Goal: Information Seeking & Learning: Learn about a topic

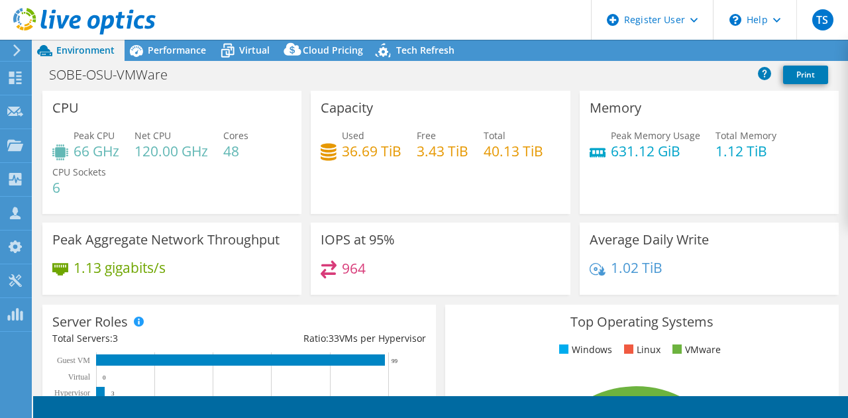
select select "USD"
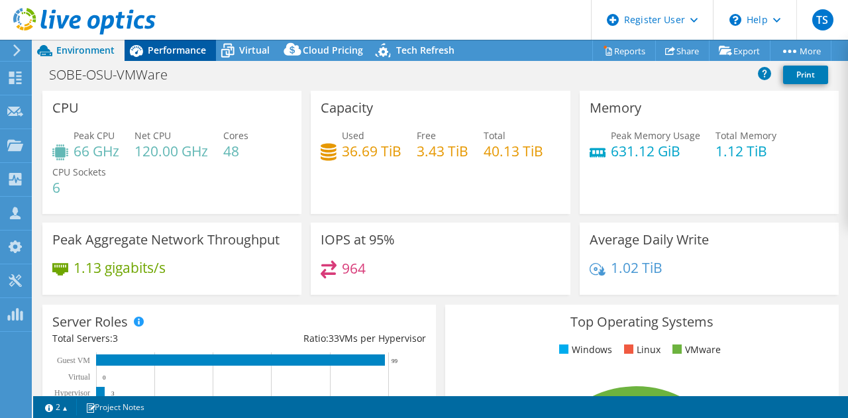
click at [192, 43] on div "Performance" at bounding box center [169, 50] width 91 height 21
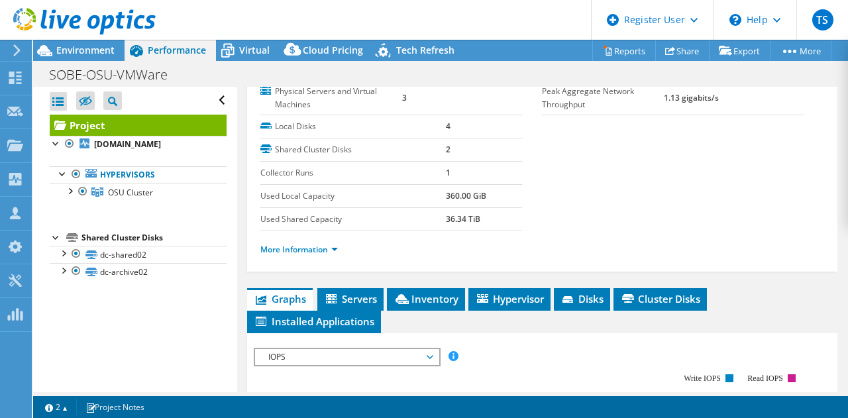
scroll to position [176, 0]
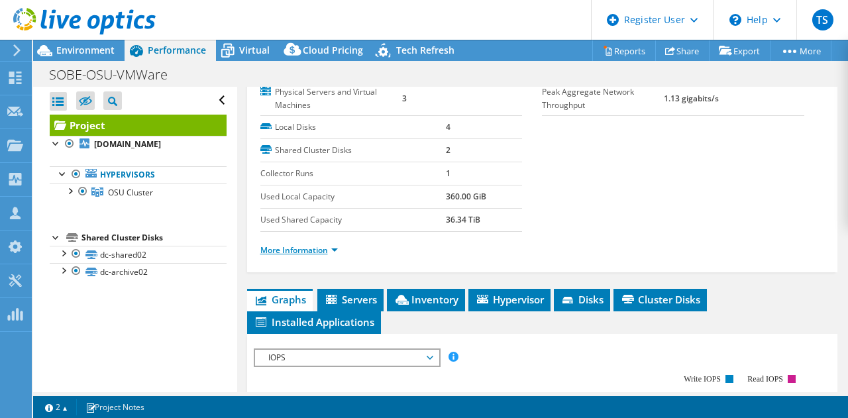
click at [327, 248] on li "More Information" at bounding box center [302, 250] width 85 height 15
click at [327, 248] on link "More Information" at bounding box center [298, 249] width 77 height 11
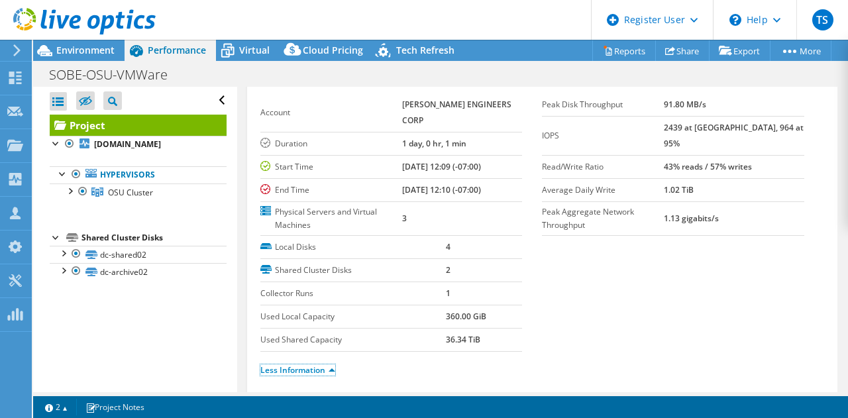
scroll to position [50, 0]
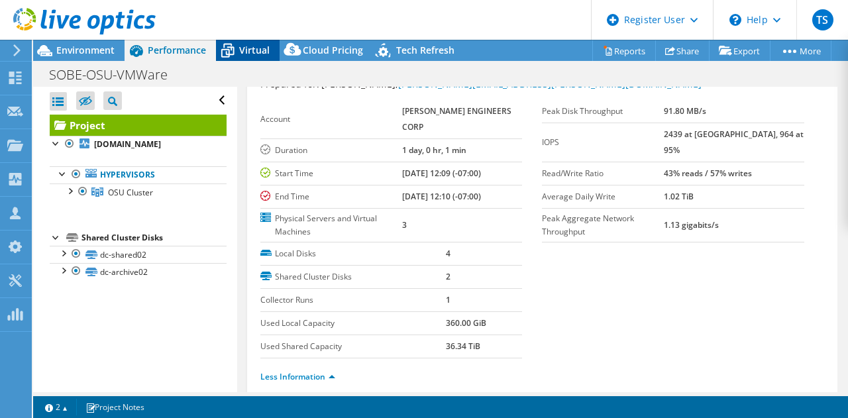
click at [245, 46] on span "Virtual" at bounding box center [254, 50] width 30 height 13
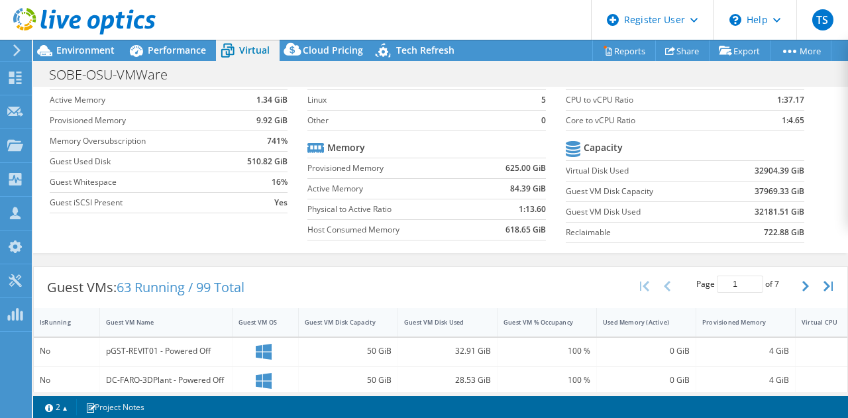
scroll to position [0, 0]
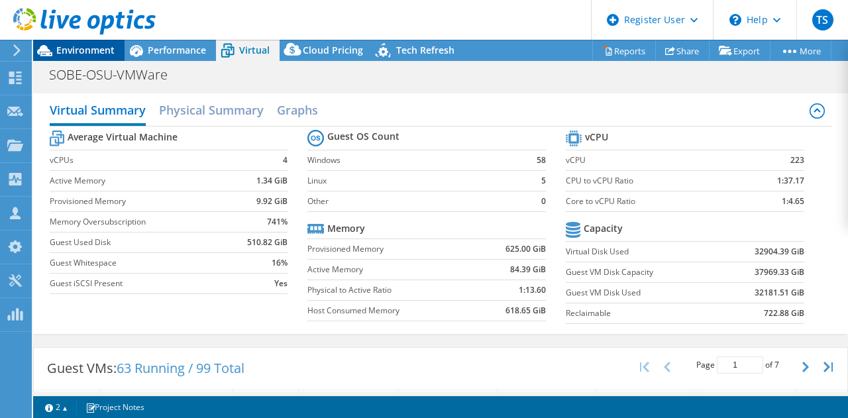
click at [91, 51] on span "Environment" at bounding box center [85, 50] width 58 height 13
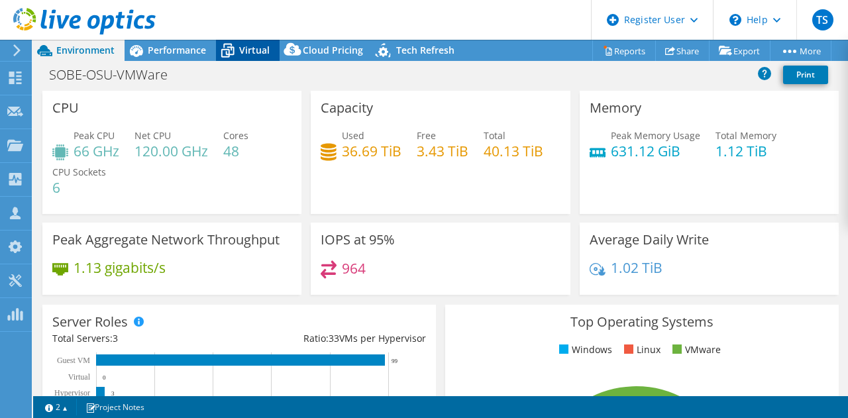
click at [236, 40] on icon at bounding box center [227, 50] width 23 height 23
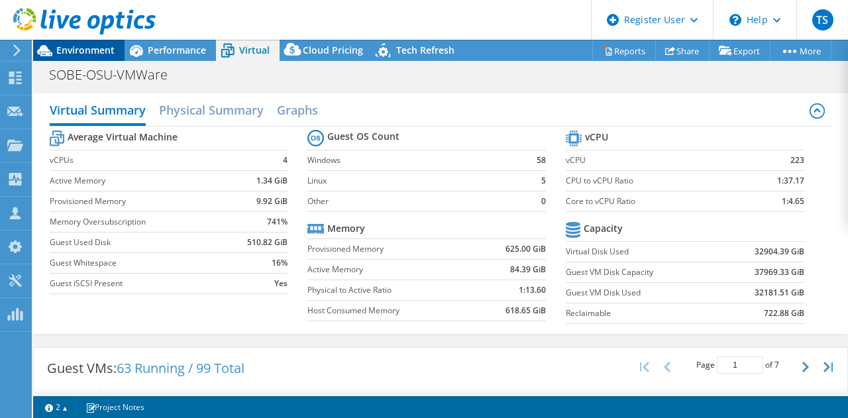
click at [89, 50] on span "Environment" at bounding box center [85, 50] width 58 height 13
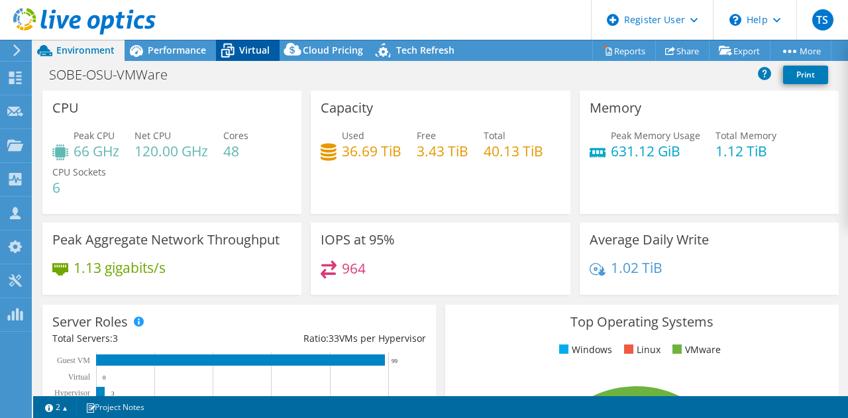
click at [261, 55] on span "Virtual" at bounding box center [254, 50] width 30 height 13
